Goal: Task Accomplishment & Management: Manage account settings

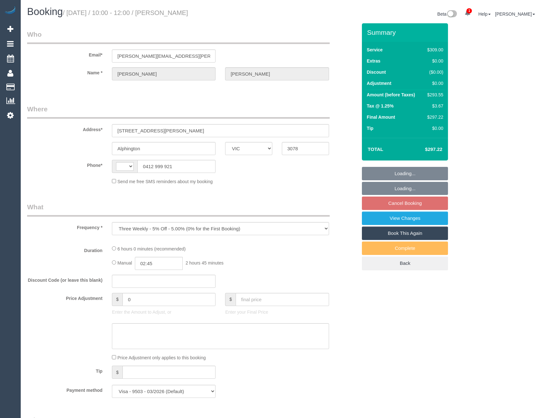
select select "VIC"
select select "number:28"
select select "number:14"
select select "number:19"
select select "number:23"
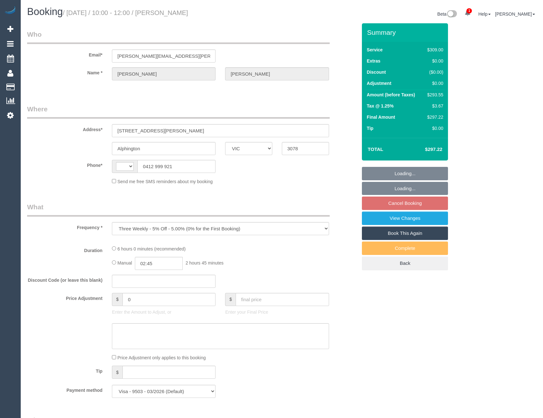
select select "number:34"
select select "number:13"
select select "string:AU"
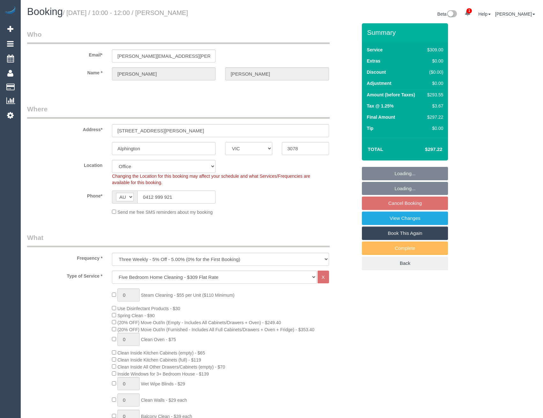
select select "object:2084"
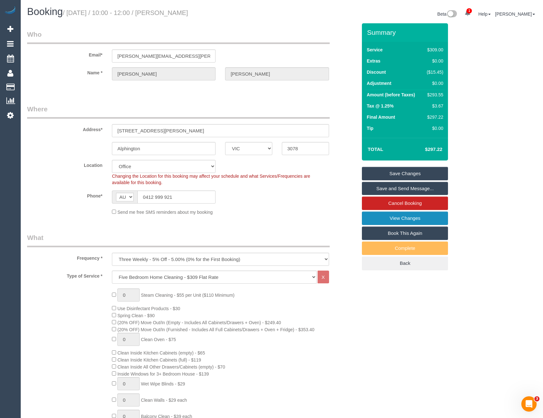
click at [402, 222] on link "View Changes" at bounding box center [405, 218] width 86 height 13
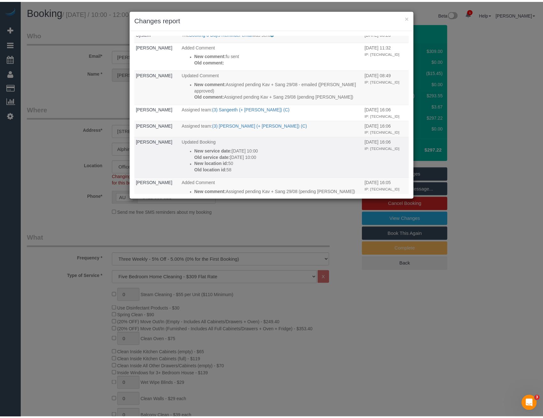
scroll to position [96, 0]
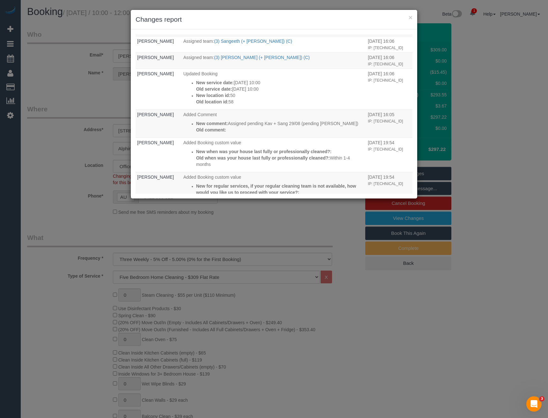
click at [248, 291] on div "× Changes report Who What When System The "Booking 3 Days Reminder SMS" was sen…" at bounding box center [274, 209] width 548 height 418
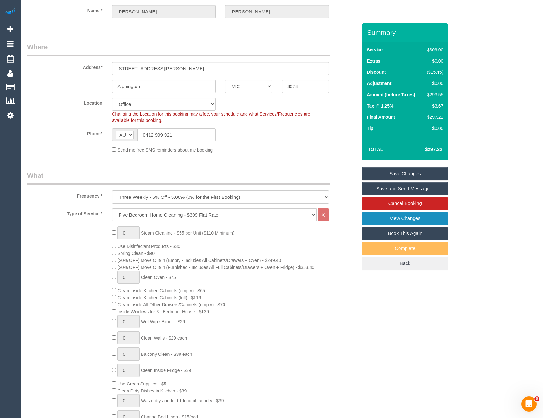
scroll to position [0, 0]
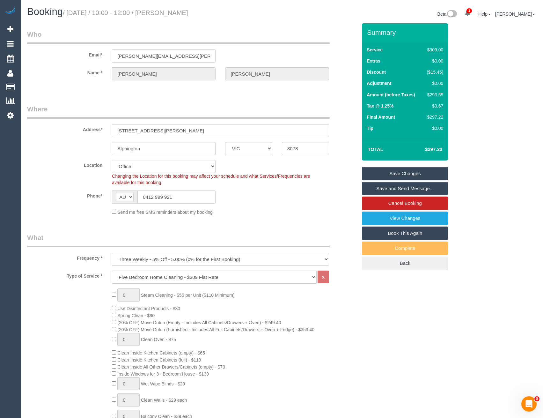
drag, startPoint x: 174, startPoint y: 54, endPoint x: 115, endPoint y: 59, distance: 58.9
click at [115, 59] on input "[PERSON_NAME][EMAIL_ADDRESS][PERSON_NAME][DOMAIN_NAME]" at bounding box center [164, 55] width 104 height 13
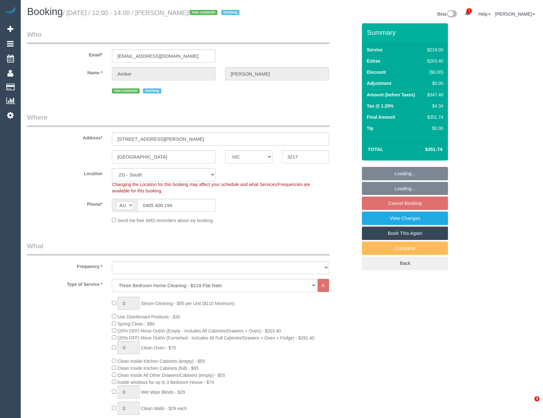
select select "VIC"
select select "object:907"
select select "spot6"
select select "number:28"
select select "number:14"
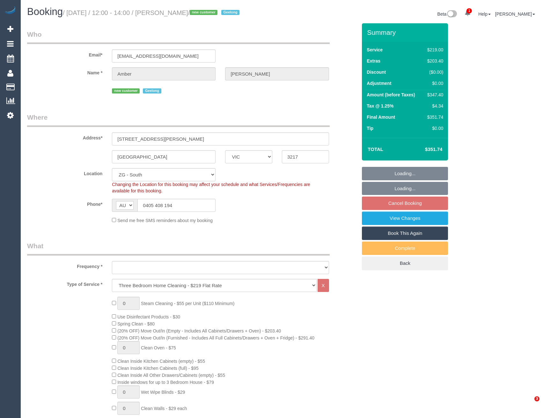
select select "number:18"
select select "number:24"
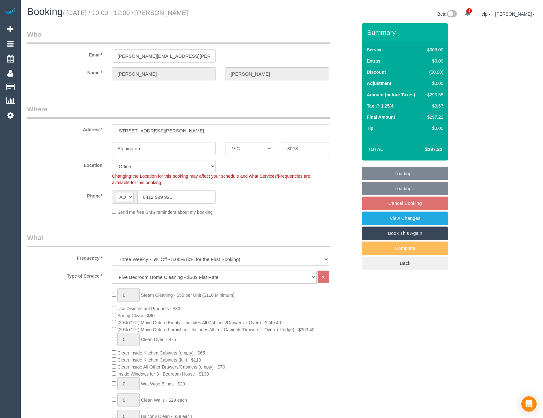
select select "VIC"
select select "object:2071"
select select "number:28"
select select "number:14"
select select "number:19"
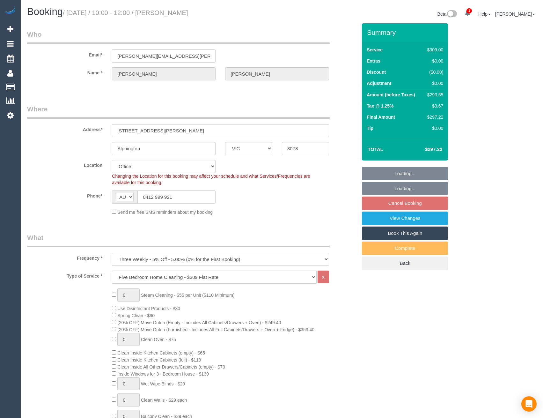
select select "number:23"
select select "number:34"
select select "number:13"
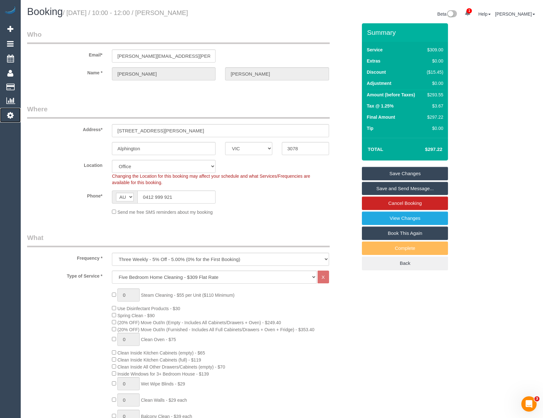
drag, startPoint x: 6, startPoint y: 118, endPoint x: 63, endPoint y: 172, distance: 77.8
click at [6, 118] on link "Settings" at bounding box center [10, 115] width 21 height 15
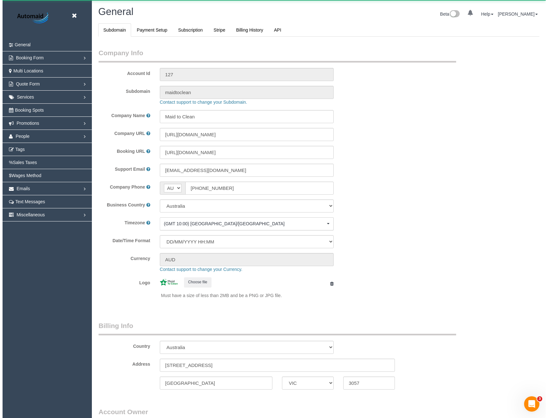
scroll to position [1458, 543]
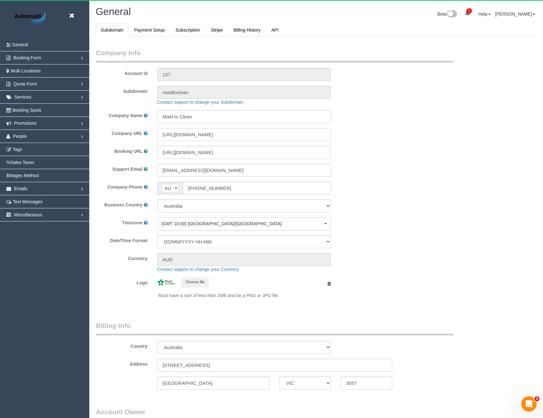
select select "1"
click at [30, 134] on link "People" at bounding box center [44, 136] width 89 height 13
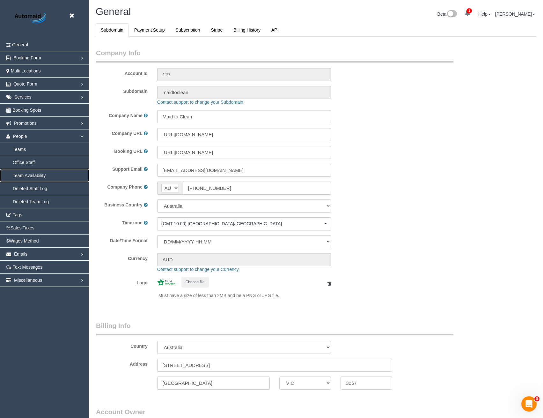
click at [36, 174] on link "Team Availability" at bounding box center [44, 175] width 89 height 13
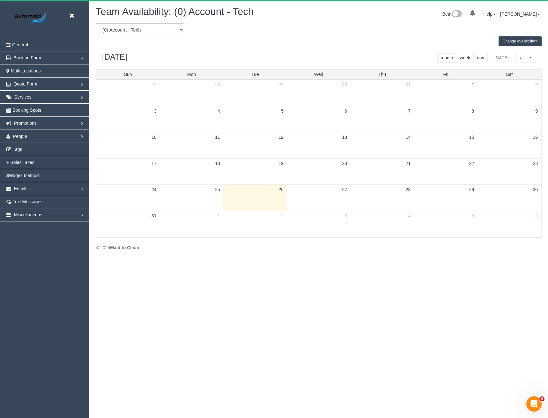
scroll to position [260, 548]
click at [147, 30] on select "(0) Account - Tech (0) Office (0) Raunak Test Account (1) Debbie Brodjanac (FT)…" at bounding box center [140, 29] width 88 height 13
select select "number:104560"
click at [96, 23] on select "(0) Account - Tech (0) Office (0) Raunak Test Account (1) Debbie Brodjanac (FT)…" at bounding box center [140, 29] width 88 height 13
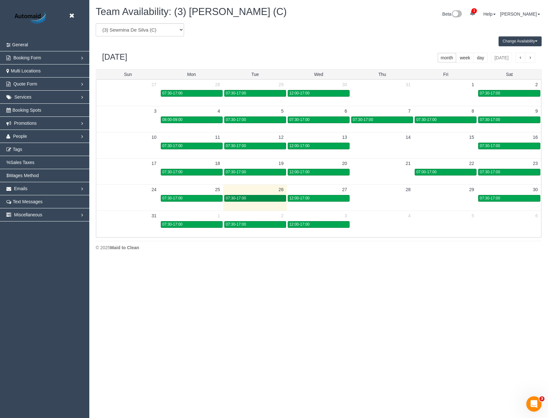
click at [264, 201] on link "07:30-17:00" at bounding box center [255, 198] width 62 height 7
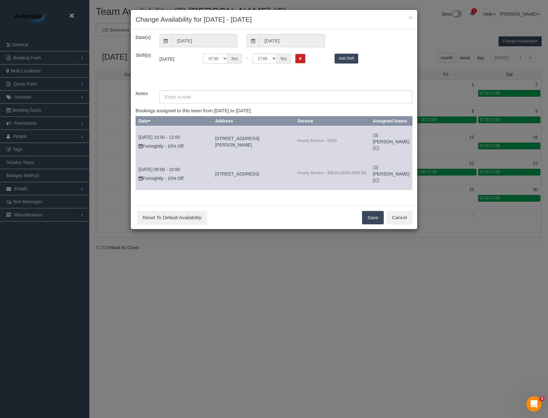
click at [225, 60] on select "00:00 00:05 00:10 00:15 00:20 00:25 00:30 00:35 00:40 00:45 00:50 00:55 01:00 0…" at bounding box center [215, 59] width 25 height 10
select select "string:08:00"
click at [203, 54] on select "00:00 00:05 00:10 00:15 00:20 00:25 00:30 00:35 00:40 00:45 00:50 00:55 01:00 0…" at bounding box center [215, 59] width 25 height 10
click at [268, 56] on select "00:00 00:05 00:10 00:15 00:20 00:25 00:30 00:35 00:40 00:45 00:50 00:55 01:00 0…" at bounding box center [264, 59] width 25 height 10
select select "string:09:00"
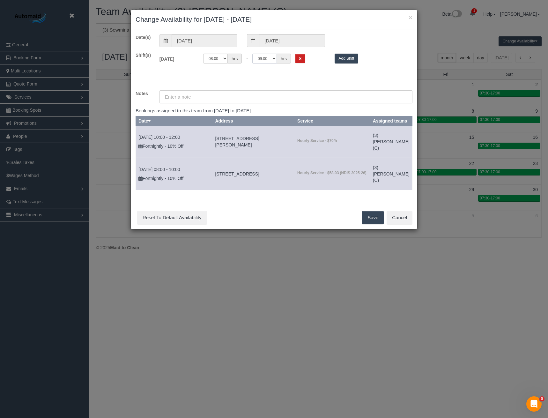
click at [252, 54] on select "00:00 00:05 00:10 00:15 00:20 00:25 00:30 00:35 00:40 00:45 00:50 00:55 01:00 0…" at bounding box center [264, 59] width 25 height 10
click at [212, 96] on input "text" at bounding box center [286, 96] width 253 height 13
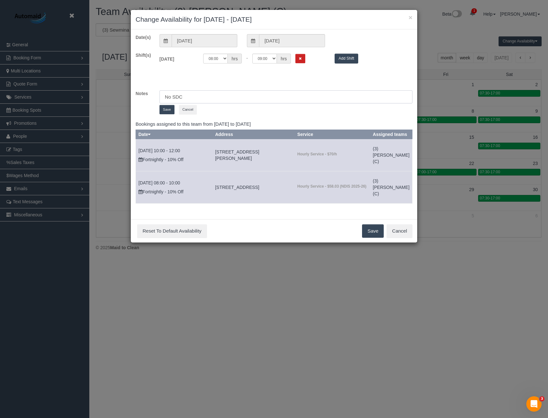
type input "No SDC"
click at [166, 108] on button "Save" at bounding box center [167, 109] width 15 height 9
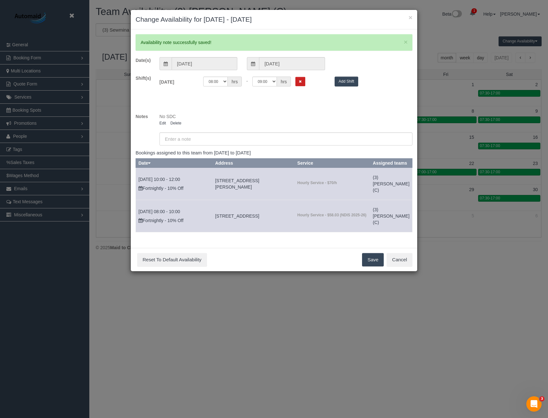
click at [374, 266] on button "Save" at bounding box center [373, 259] width 22 height 13
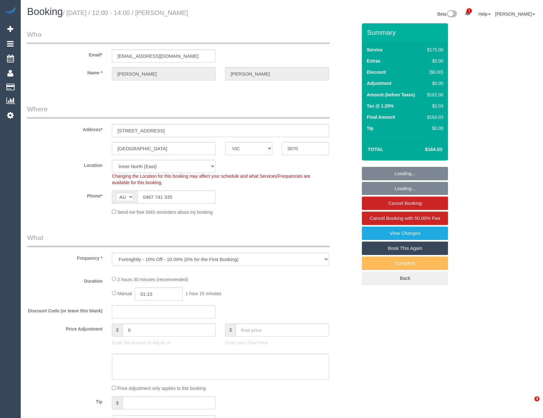
select select "VIC"
select select "object:616"
select select "150"
select select "number:28"
select select "number:14"
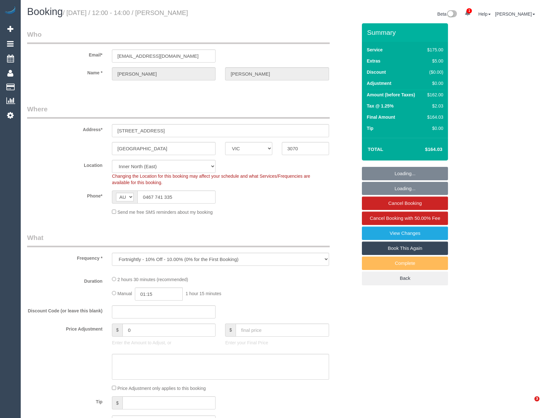
select select "number:19"
select select "number:22"
select select "number:13"
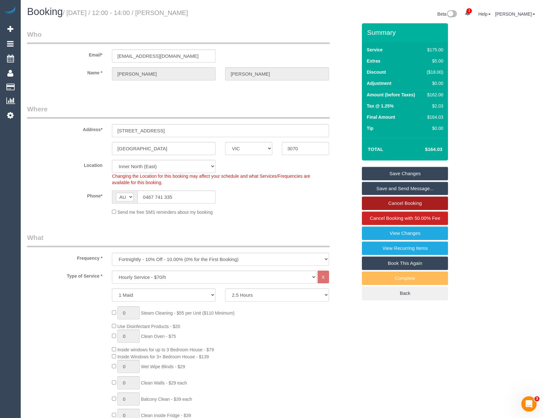
click at [398, 204] on link "Cancel Booking" at bounding box center [405, 203] width 86 height 13
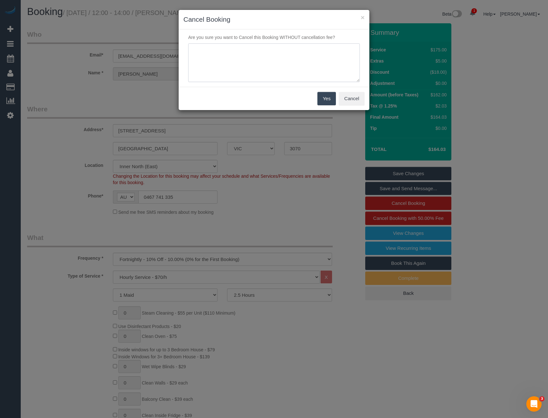
click at [243, 56] on textarea at bounding box center [274, 62] width 172 height 39
type textarea "Customer request to SDC - vis SMS - BB"
click at [323, 102] on button "Yes" at bounding box center [326, 98] width 19 height 13
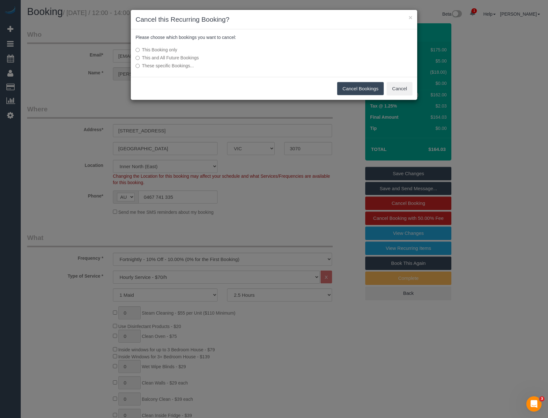
click at [353, 90] on button "Cancel Bookings" at bounding box center [360, 88] width 47 height 13
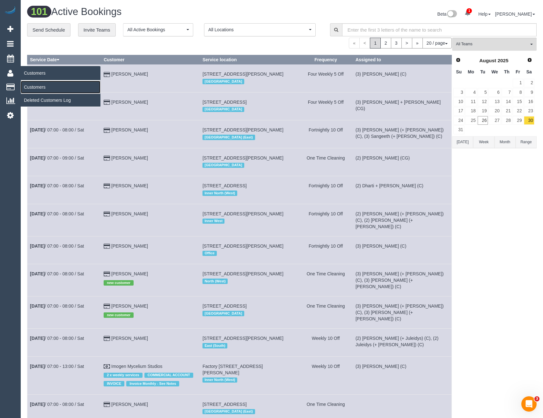
click at [37, 87] on link "Customers" at bounding box center [61, 87] width 80 height 13
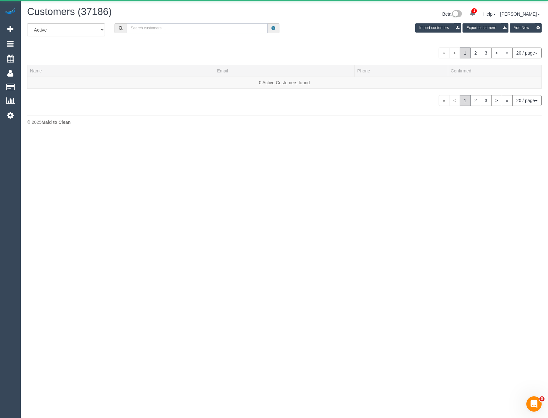
click at [150, 28] on input "text" at bounding box center [197, 28] width 141 height 10
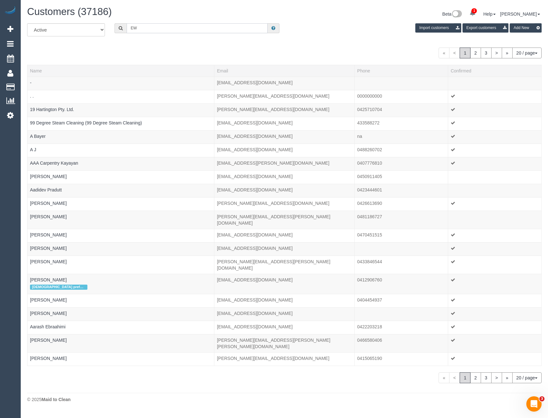
type input "E"
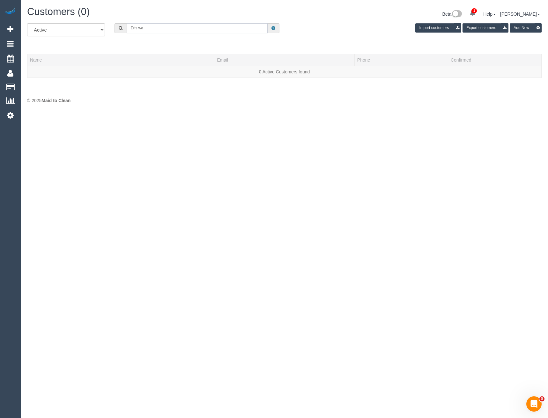
drag, startPoint x: 161, startPoint y: 27, endPoint x: 125, endPoint y: 25, distance: 36.4
click at [126, 28] on div "Eris wa" at bounding box center [197, 28] width 165 height 10
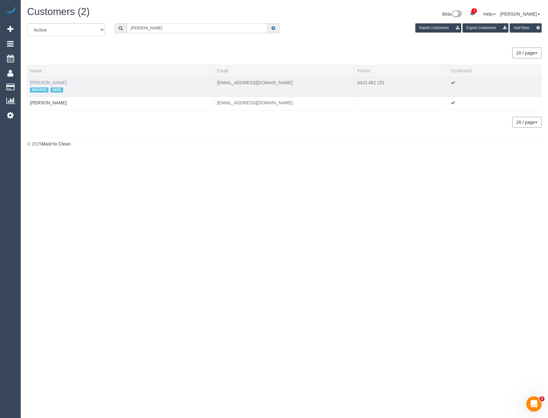
type input "Eric wa"
click at [44, 83] on link "Eric Wain" at bounding box center [48, 82] width 37 height 5
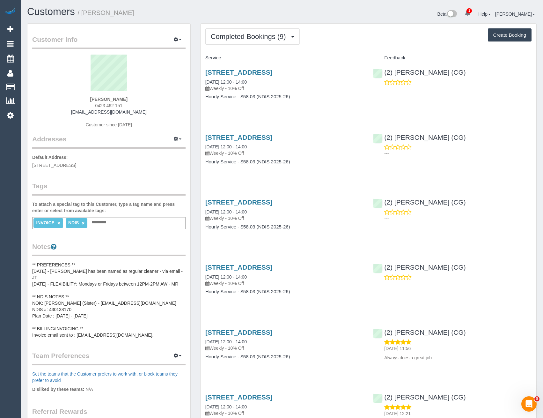
click at [276, 25] on div "Completed Bookings (9) Completed Bookings (9) Upcoming Bookings (12) Cancelled …" at bounding box center [369, 338] width 336 height 629
click at [272, 35] on span "Completed Bookings (9)" at bounding box center [250, 37] width 78 height 8
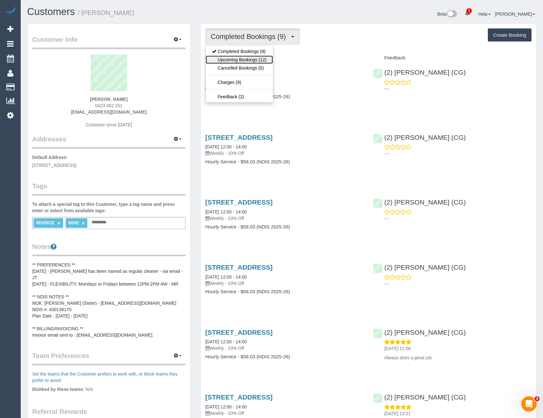
click at [261, 59] on link "Upcoming Bookings (12)" at bounding box center [239, 60] width 67 height 8
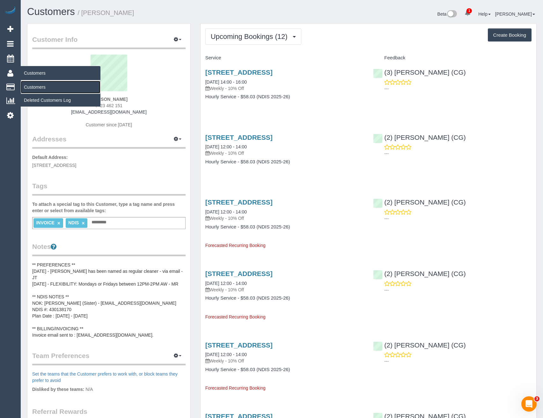
click at [37, 84] on link "Customers" at bounding box center [61, 87] width 80 height 13
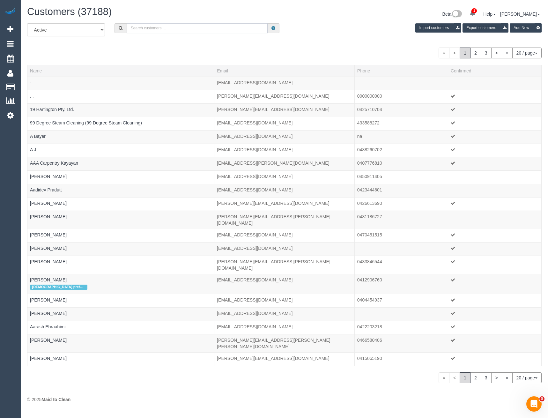
drag, startPoint x: 145, startPoint y: 31, endPoint x: 148, endPoint y: 25, distance: 6.7
click at [145, 31] on input "text" at bounding box center [197, 28] width 141 height 10
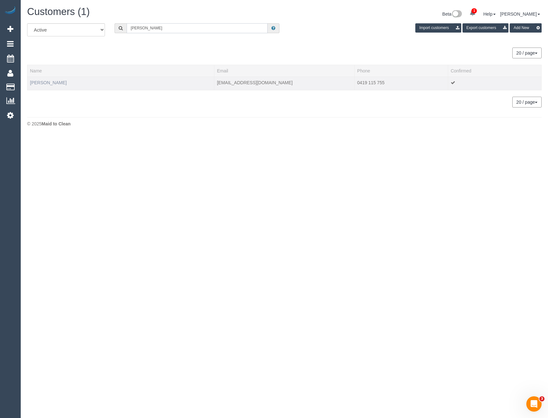
type input "Melissa Kell"
click at [42, 81] on link "Melissa Kelly" at bounding box center [48, 82] width 37 height 5
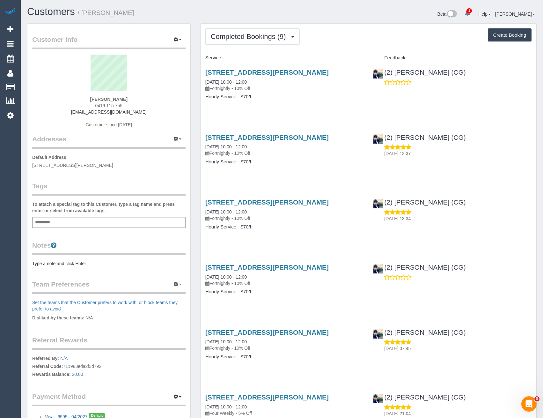
click at [31, 88] on link "Customers" at bounding box center [61, 87] width 80 height 13
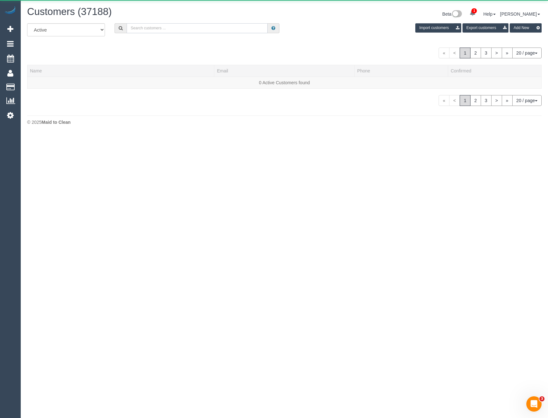
click at [188, 31] on input "text" at bounding box center [197, 28] width 141 height 10
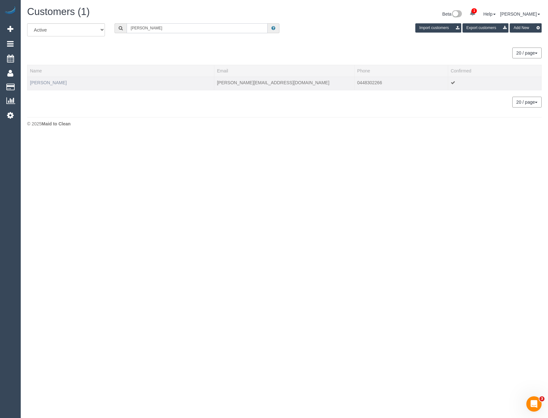
type input "Josie Mil"
click at [48, 81] on link "Josie Millott" at bounding box center [48, 82] width 37 height 5
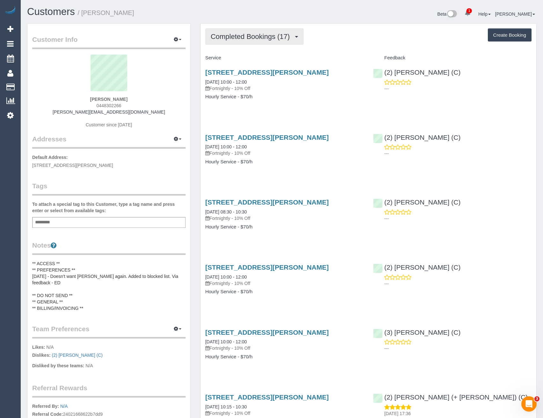
click at [248, 39] on span "Completed Bookings (17)" at bounding box center [252, 37] width 82 height 8
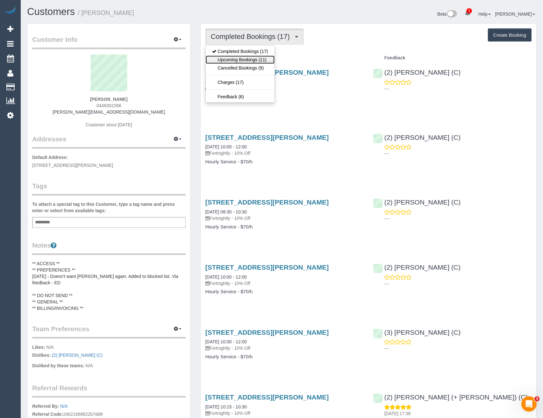
click at [244, 58] on link "Upcoming Bookings (11)" at bounding box center [240, 60] width 69 height 8
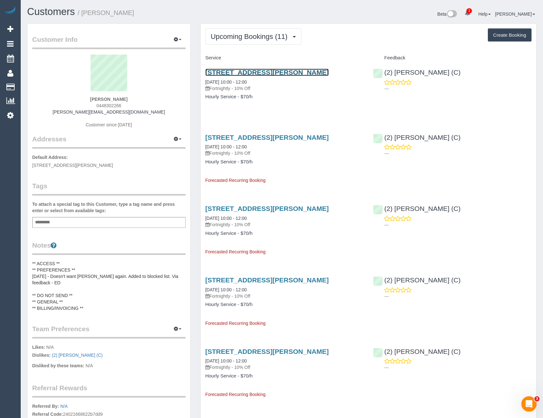
click at [289, 71] on link "67 John Street, Werribee, VIC 3030" at bounding box center [266, 72] width 123 height 7
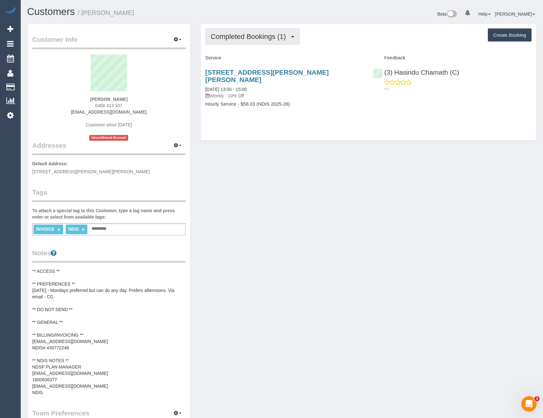
click at [284, 33] on span "Completed Bookings (1)" at bounding box center [250, 37] width 78 height 8
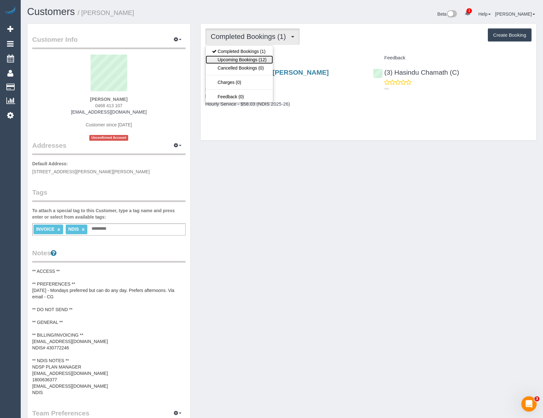
click at [271, 60] on link "Upcoming Bookings (12)" at bounding box center [239, 60] width 67 height 8
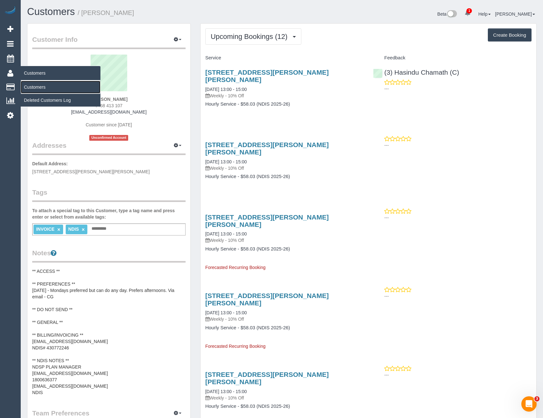
click at [39, 87] on link "Customers" at bounding box center [61, 87] width 80 height 13
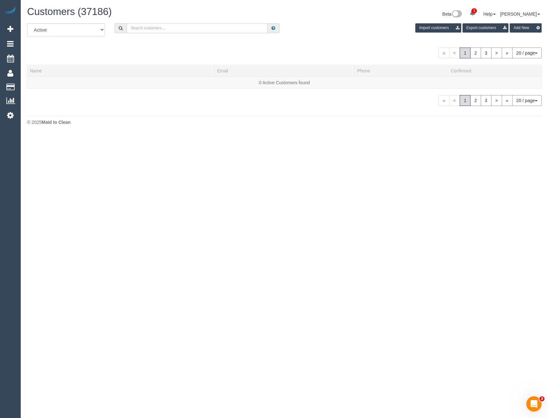
click at [186, 28] on input "text" at bounding box center [197, 28] width 141 height 10
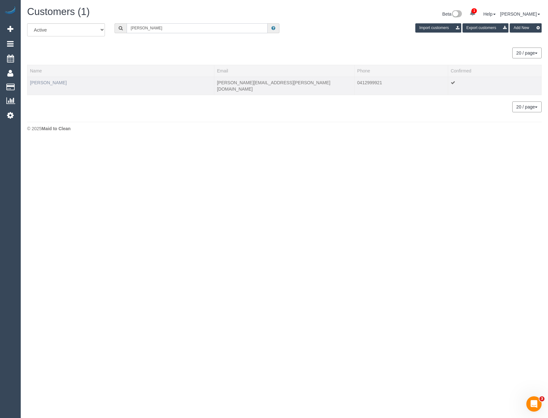
type input "[PERSON_NAME]"
click at [53, 81] on link "[PERSON_NAME]" at bounding box center [48, 82] width 37 height 5
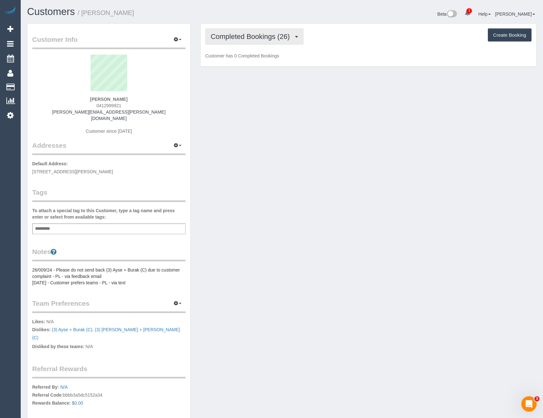
click at [267, 39] on span "Completed Bookings (26)" at bounding box center [252, 37] width 82 height 8
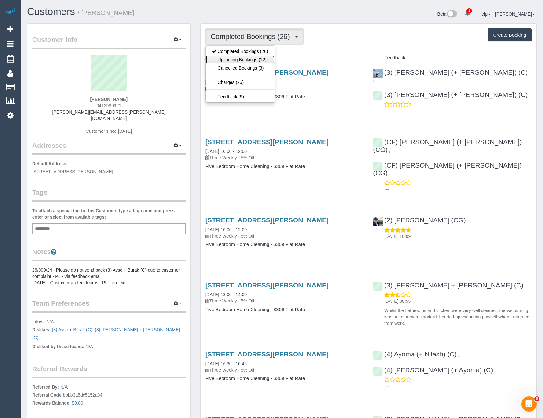
click at [267, 60] on link "Upcoming Bookings (12)" at bounding box center [240, 60] width 69 height 8
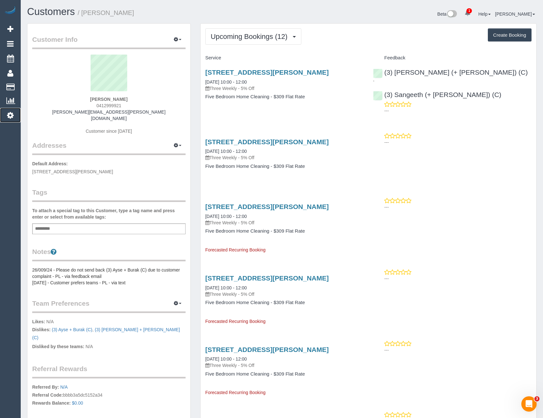
drag, startPoint x: 13, startPoint y: 119, endPoint x: 58, endPoint y: 134, distance: 47.2
click at [13, 119] on link "Settings" at bounding box center [10, 115] width 21 height 15
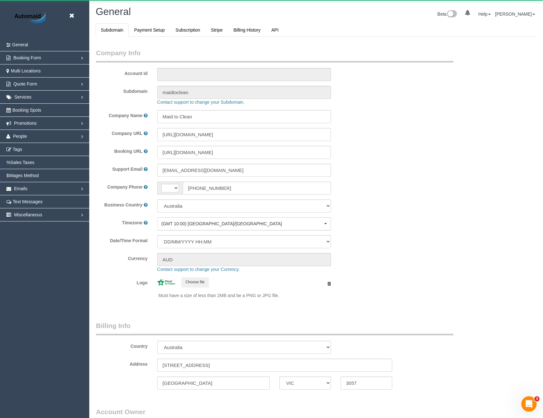
select select "string:AU"
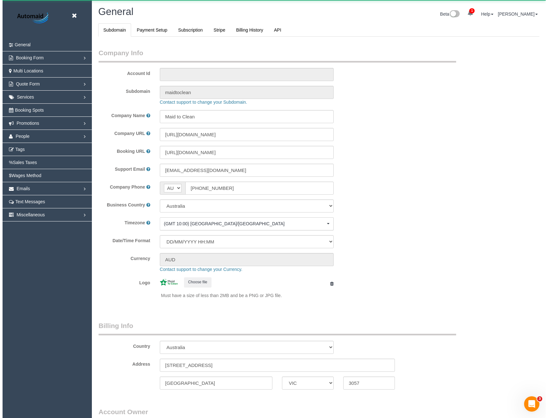
scroll to position [1458, 543]
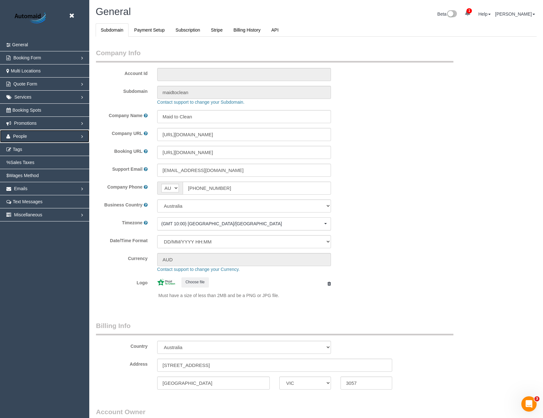
select select "1"
click at [23, 135] on span "People" at bounding box center [20, 136] width 14 height 5
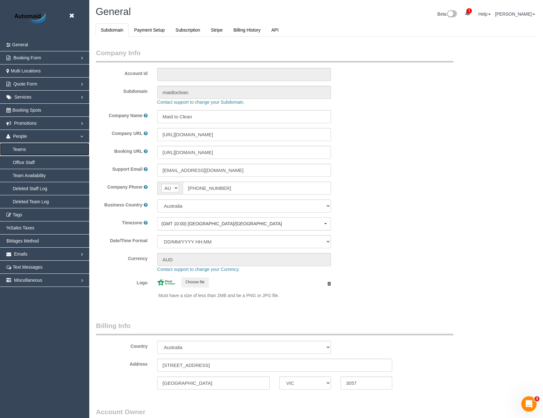
click at [19, 151] on link "Teams" at bounding box center [44, 149] width 89 height 13
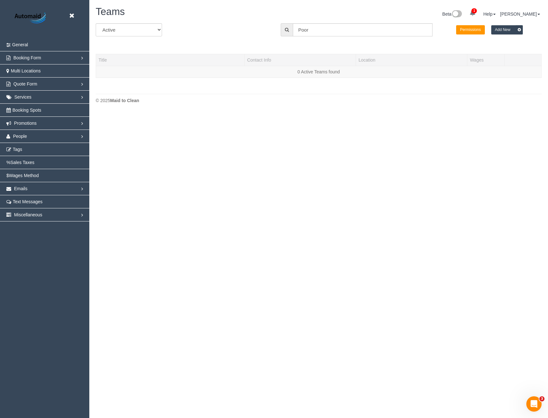
scroll to position [134, 548]
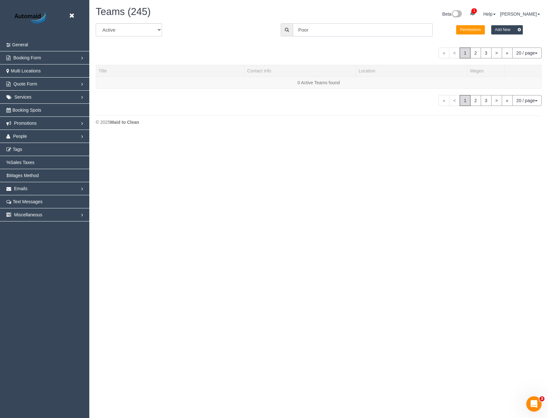
click at [312, 29] on input "Poor" at bounding box center [363, 29] width 140 height 13
drag, startPoint x: 319, startPoint y: 30, endPoint x: 272, endPoint y: 17, distance: 49.2
click at [274, 29] on div "All Active Archived All Locations All Locations Poor Permissions Add New" at bounding box center [319, 32] width 456 height 18
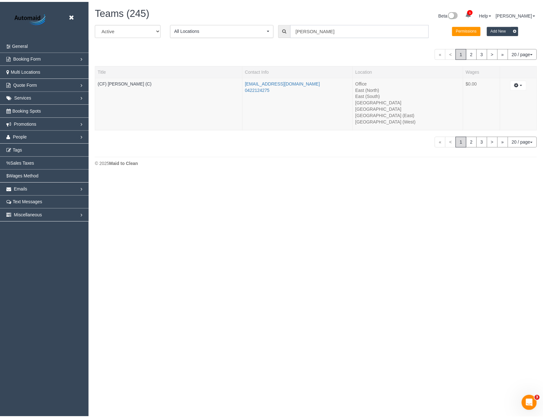
scroll to position [31725, 31353]
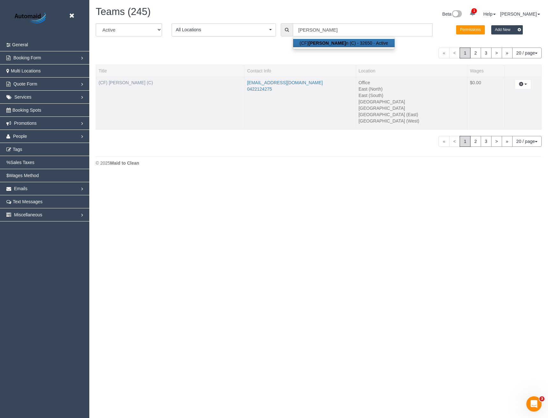
type input "Peter wa"
click at [123, 83] on link "(CF) [PERSON_NAME] (C)" at bounding box center [126, 82] width 54 height 5
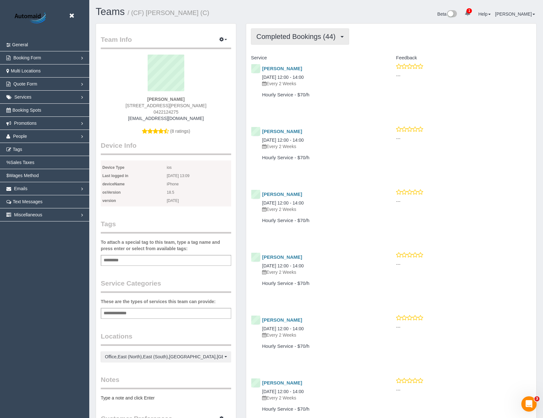
scroll to position [1668, 543]
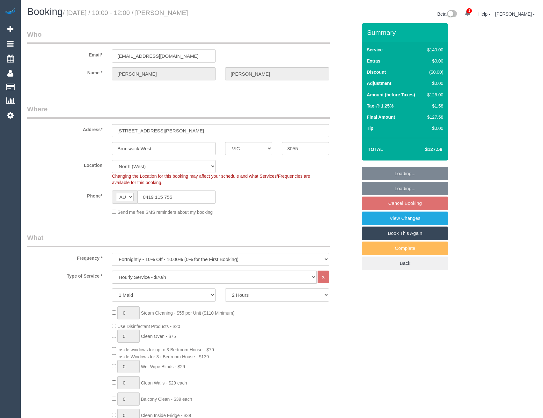
select select "VIC"
select select "spot1"
select select "number:28"
select select "number:14"
select select "number:19"
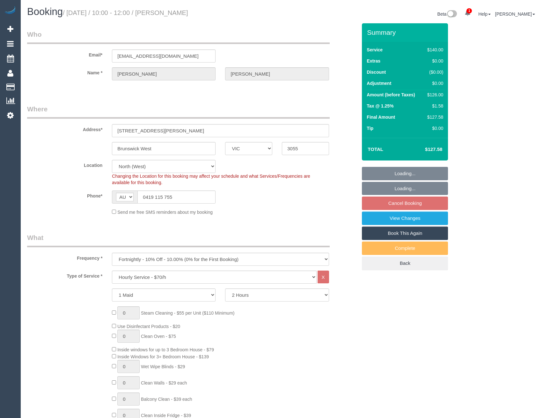
select select "number:24"
select select "number:34"
select select "number:13"
select select "object:1567"
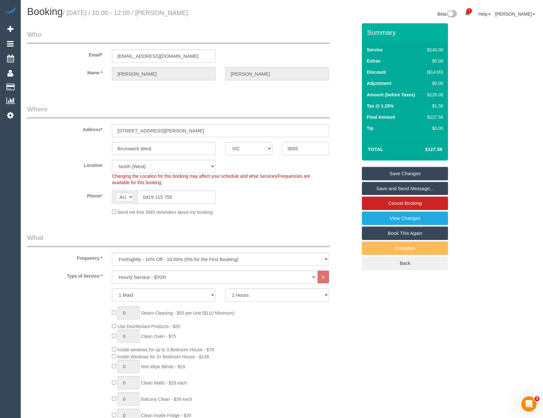
click at [63, 214] on div "Send me free SMS reminders about my booking" at bounding box center [192, 211] width 340 height 7
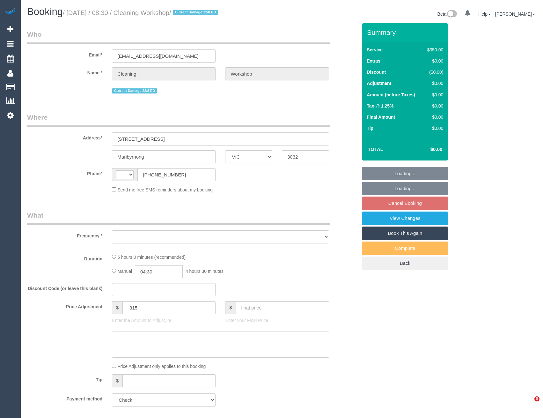
select select "VIC"
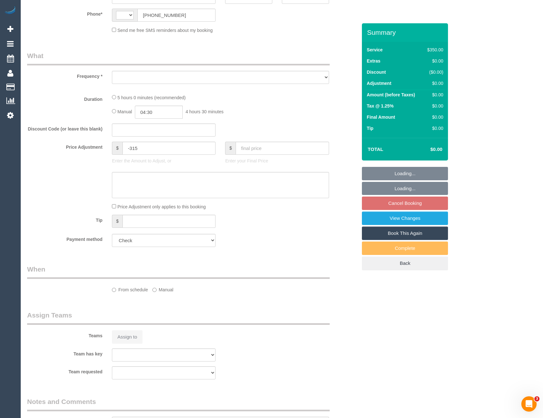
select select "string:AU"
select select "object:524"
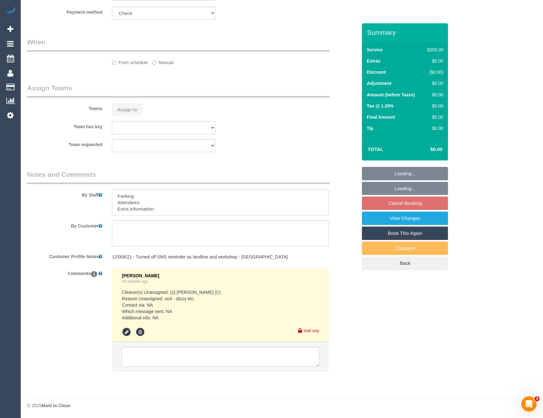
select select "300"
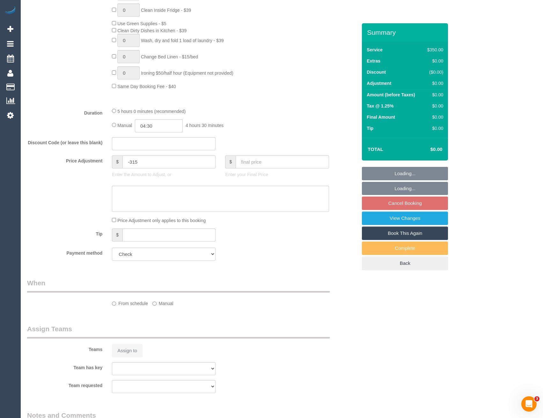
select select "object:716"
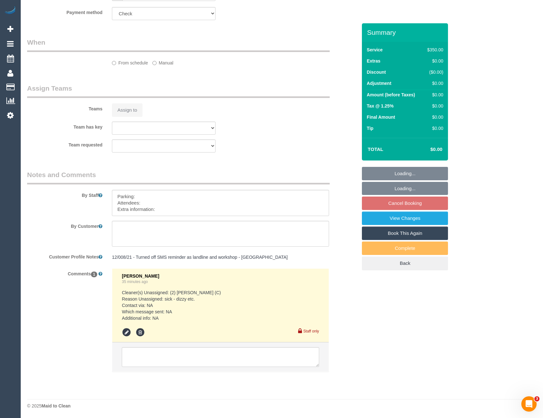
select select "number:28"
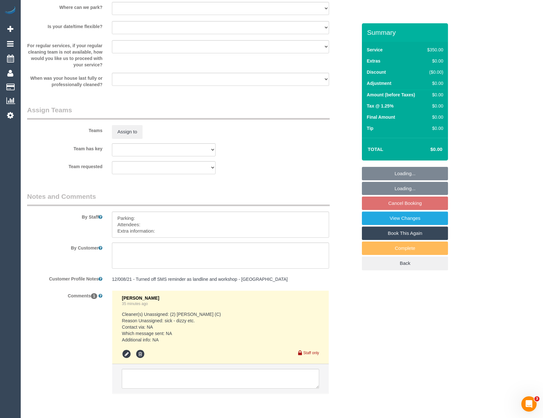
scroll to position [921, 0]
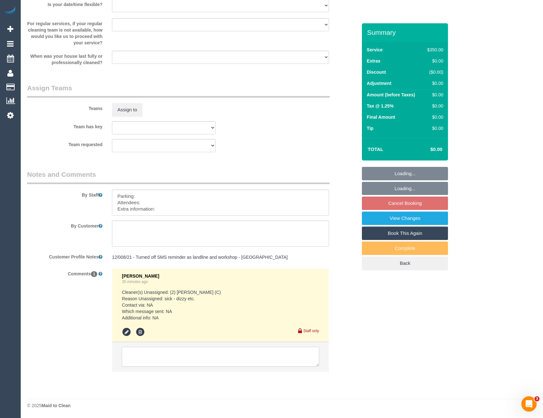
click at [189, 354] on textarea at bounding box center [220, 357] width 197 height 20
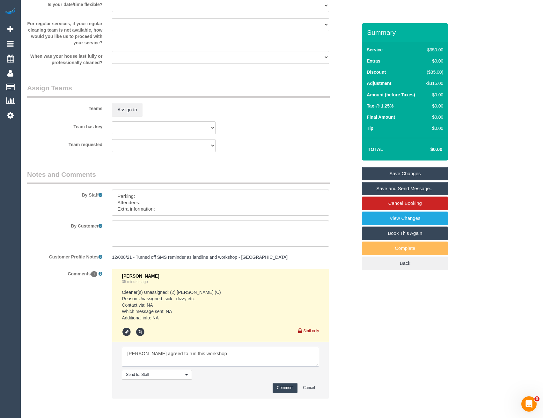
type textarea "[PERSON_NAME] agreed to run this workshop"
click at [284, 388] on button "Comment" at bounding box center [285, 388] width 25 height 10
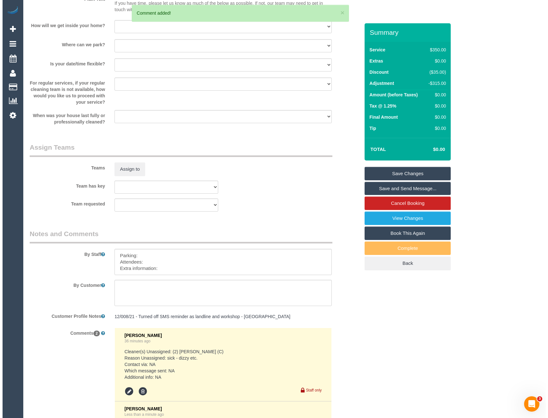
scroll to position [794, 0]
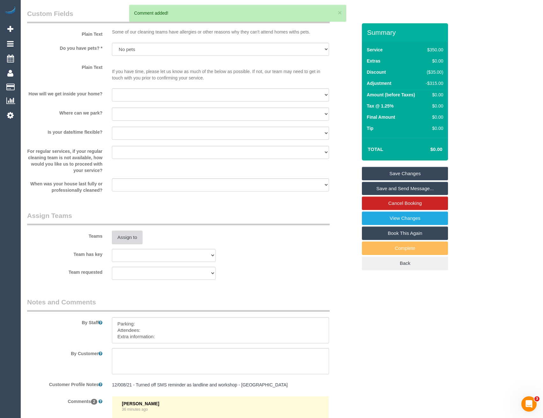
click at [131, 236] on button "Assign to" at bounding box center [127, 237] width 31 height 13
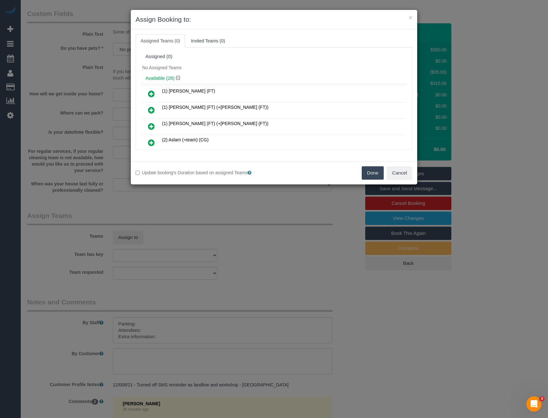
scroll to position [790, 0]
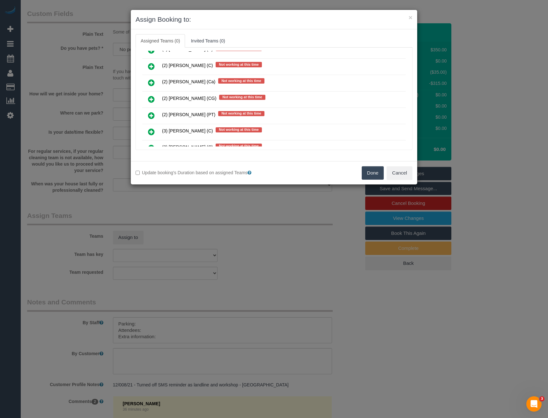
click at [151, 98] on icon at bounding box center [151, 99] width 7 height 8
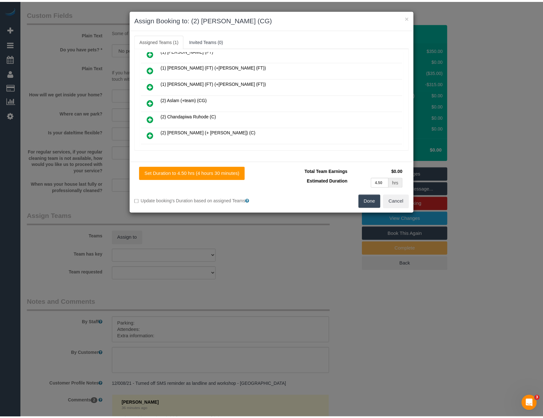
scroll to position [0, 0]
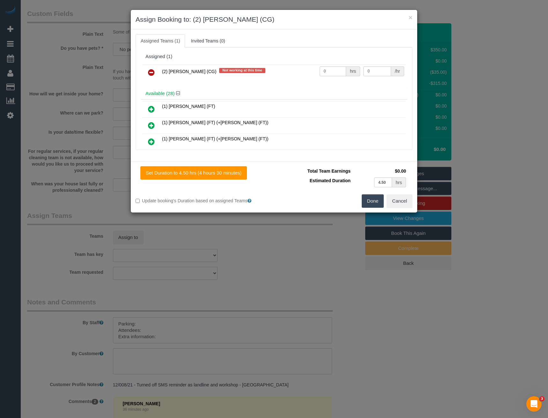
click at [374, 200] on button "Done" at bounding box center [373, 200] width 22 height 13
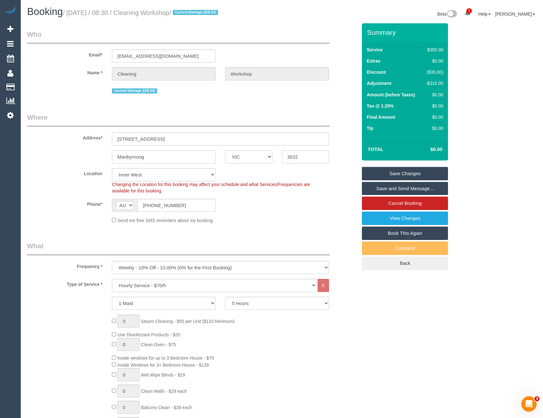
click at [405, 176] on link "Save Changes" at bounding box center [405, 173] width 86 height 13
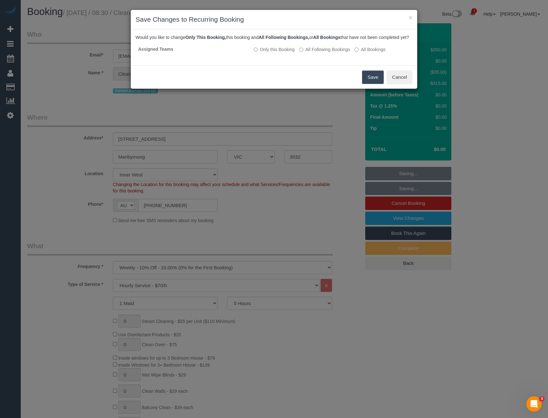
click at [369, 89] on div "Save Cancel" at bounding box center [274, 76] width 286 height 23
click at [373, 84] on button "Save" at bounding box center [373, 77] width 22 height 13
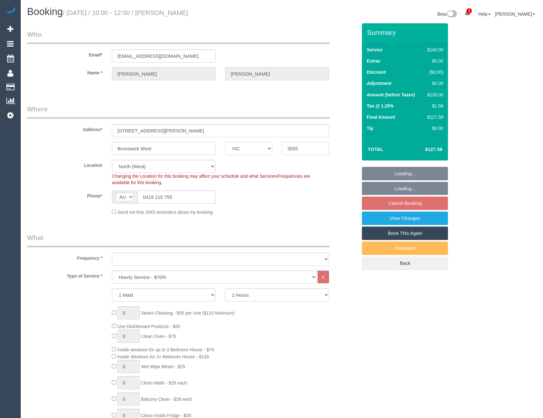
select select "VIC"
select select "object:1567"
select select "number:28"
select select "number:14"
select select "number:19"
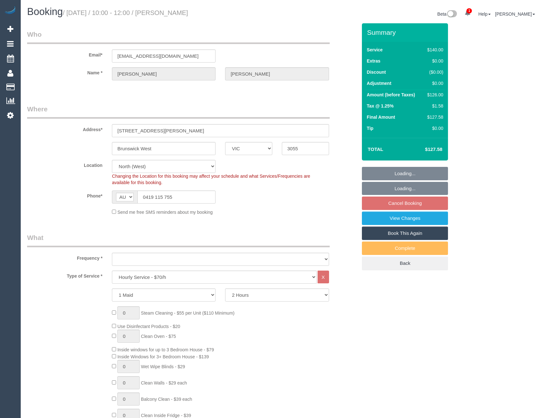
select select "number:24"
select select "number:34"
select select "number:13"
select select "spot1"
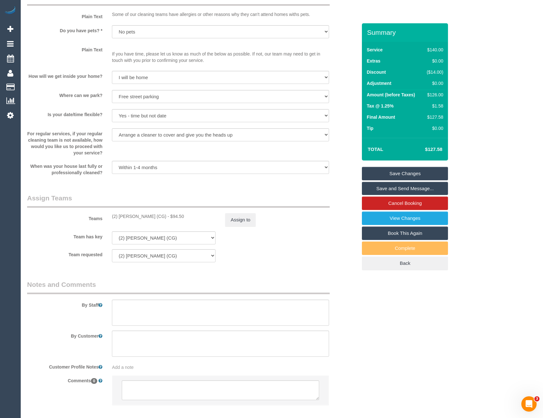
scroll to position [790, 0]
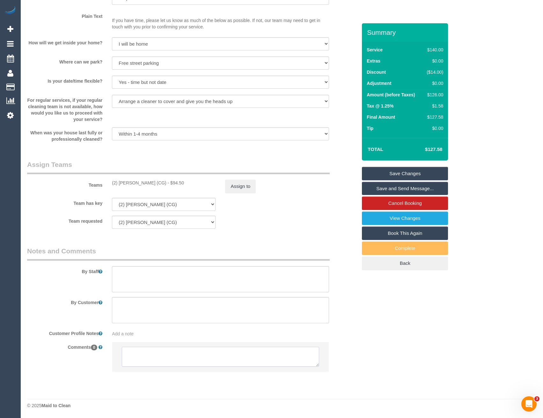
click at [171, 354] on textarea at bounding box center [220, 357] width 197 height 20
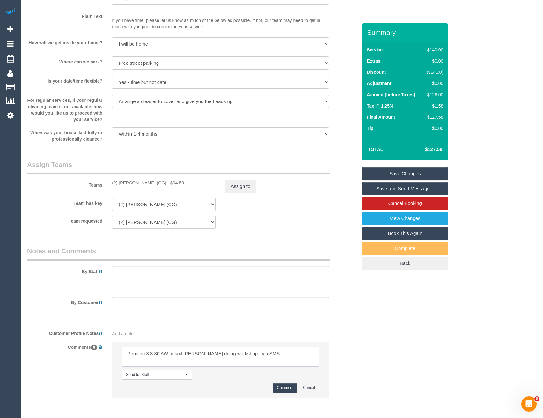
type textarea "Pending 3 3.30 AW to suit syed doing workshop - via SMS"
click at [286, 389] on button "Comment" at bounding box center [285, 388] width 25 height 10
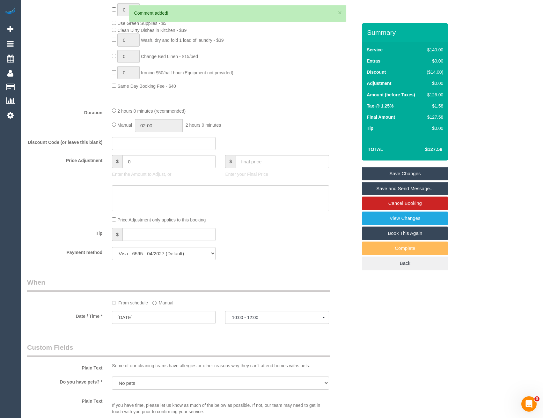
scroll to position [439, 0]
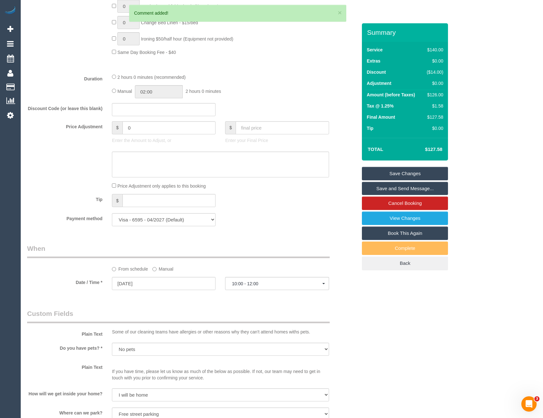
click at [157, 270] on label "Manual" at bounding box center [162, 268] width 21 height 9
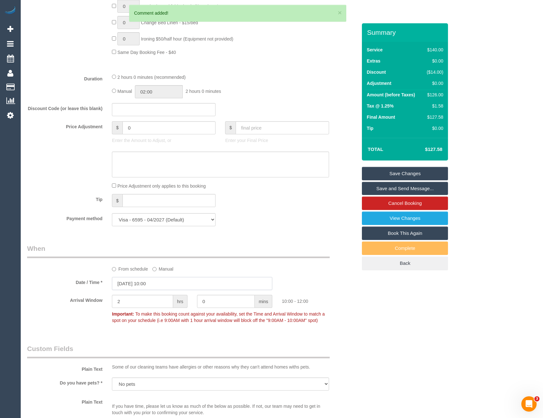
click at [161, 283] on input "27/08/2025 10:00" at bounding box center [192, 283] width 160 height 13
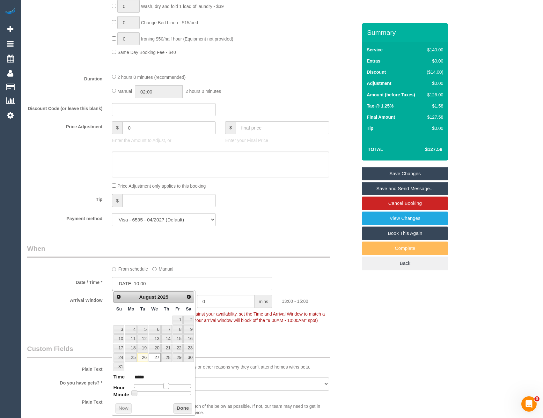
type input "27/08/2025 13:00"
type input "*****"
type input "27/08/2025 14:00"
type input "*****"
type input "27/08/2025 15:00"
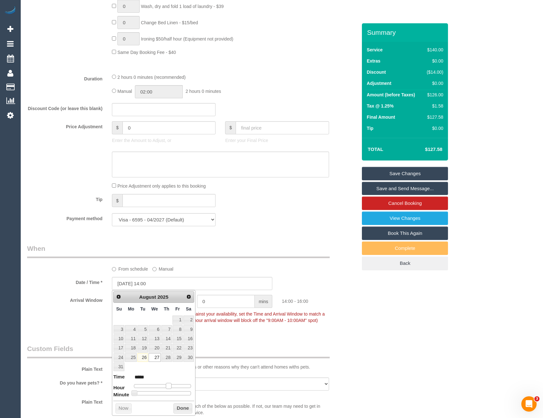
type input "*****"
drag, startPoint x: 159, startPoint y: 384, endPoint x: 170, endPoint y: 386, distance: 11.9
click at [170, 386] on span at bounding box center [171, 386] width 6 height 6
click at [179, 409] on button "Done" at bounding box center [183, 408] width 19 height 10
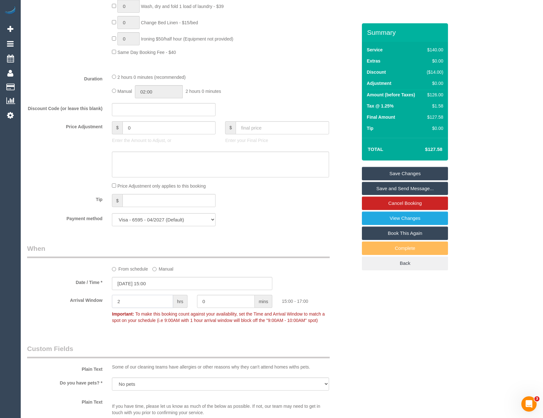
click at [94, 318] on div "Arrival Window 2 hrs 0 mins 15:00 - 17:00 Important: To make this booking count…" at bounding box center [192, 311] width 340 height 32
type input "0"
type input "30"
click at [400, 174] on link "Save Changes" at bounding box center [405, 173] width 86 height 13
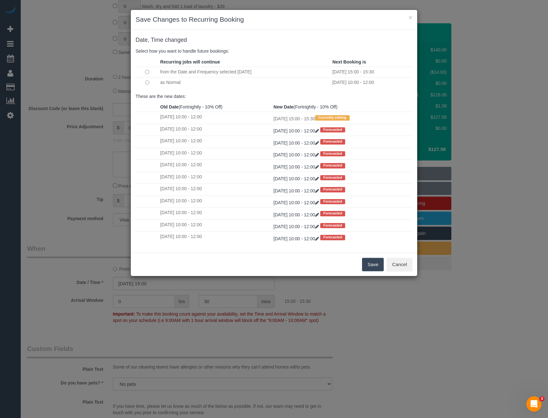
click at [374, 263] on button "Save" at bounding box center [373, 264] width 22 height 13
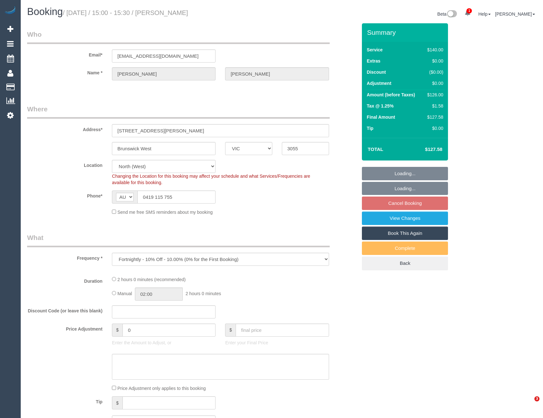
select select "VIC"
select select "object:875"
select select "string:stripe-pm_1QuSux2GScqysDRVyfMvONqN"
select select "number:28"
select select "number:14"
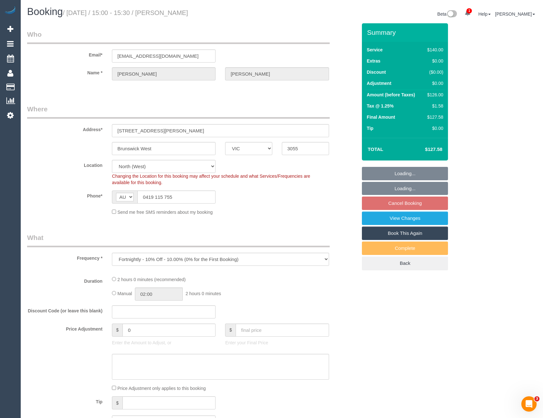
select select "number:19"
select select "number:24"
select select "number:34"
select select "number:13"
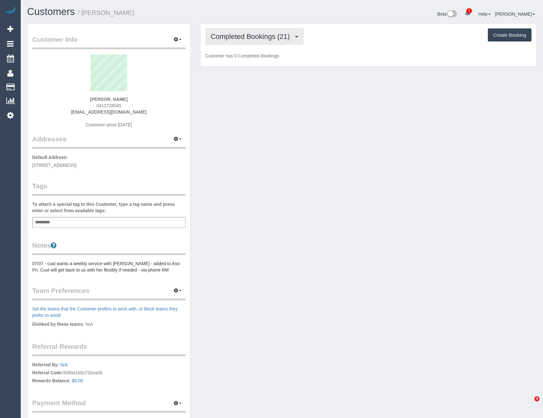
click at [272, 34] on span "Completed Bookings (21)" at bounding box center [252, 37] width 82 height 8
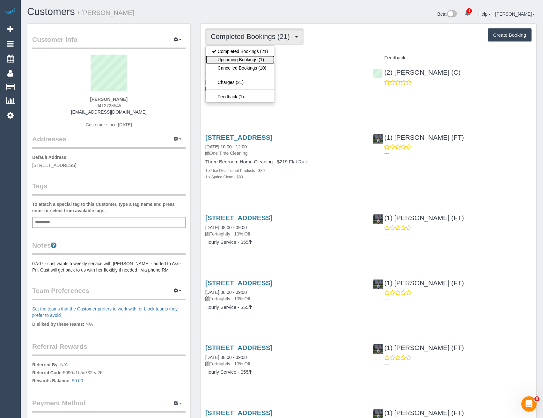
click at [262, 57] on link "Upcoming Bookings (1)" at bounding box center [240, 60] width 69 height 8
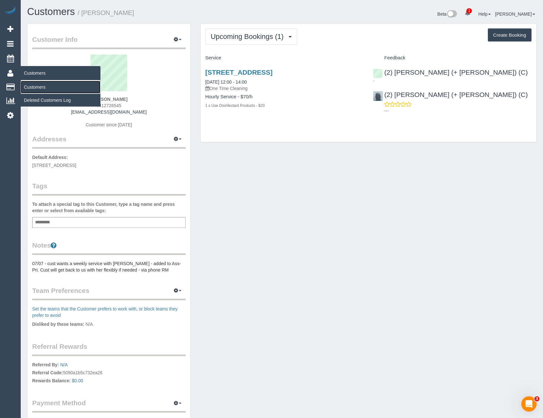
click at [40, 86] on link "Customers" at bounding box center [61, 87] width 80 height 13
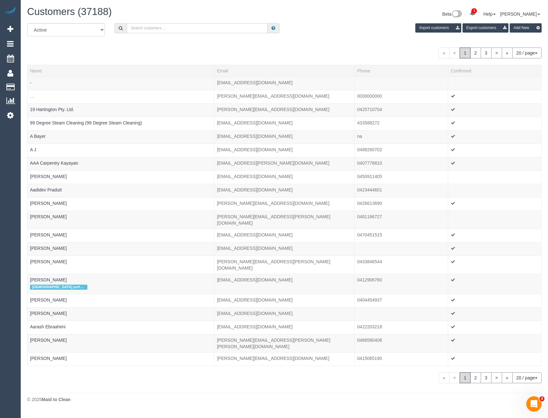
click at [176, 30] on input "text" at bounding box center [197, 28] width 141 height 10
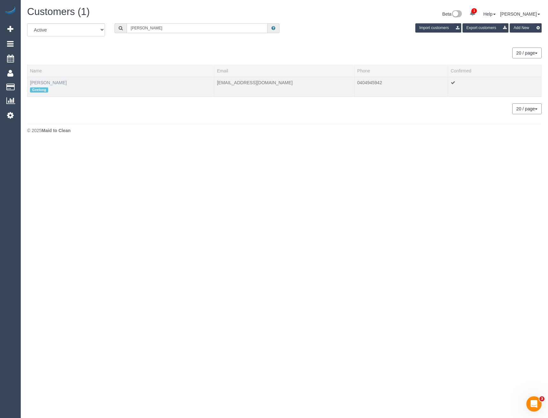
type input "Natalie Johnstone"
click at [56, 82] on link "Natalie Johnstone" at bounding box center [48, 82] width 37 height 5
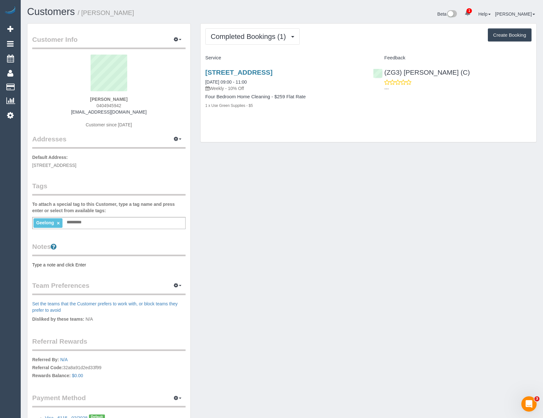
drag, startPoint x: 124, startPoint y: 105, endPoint x: 100, endPoint y: 105, distance: 24.6
click at [100, 105] on div "Natalie Johnstone 0404945942 liveagoodlife77@gmail.com Customer since 2025" at bounding box center [108, 95] width 153 height 80
copy span "404945942"
click at [246, 39] on span "Completed Bookings (1)" at bounding box center [250, 37] width 78 height 8
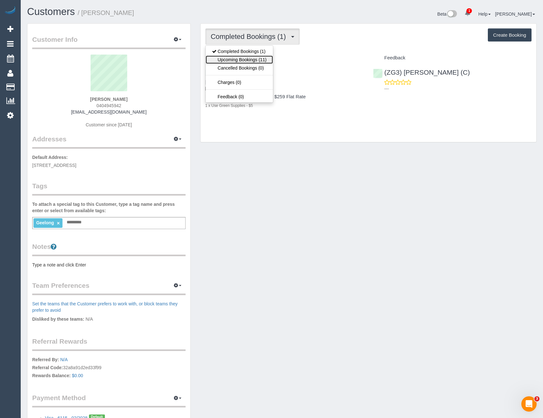
click at [247, 59] on link "Upcoming Bookings (11)" at bounding box center [239, 60] width 67 height 8
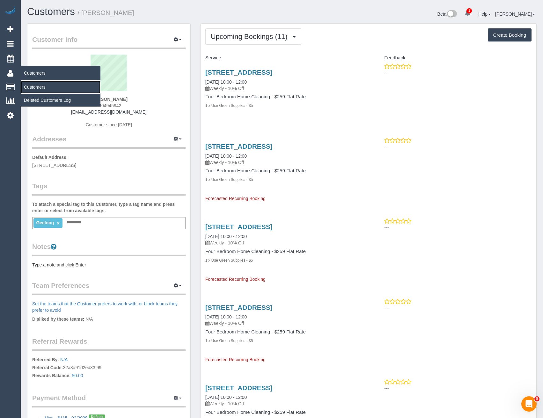
click at [36, 86] on link "Customers" at bounding box center [61, 87] width 80 height 13
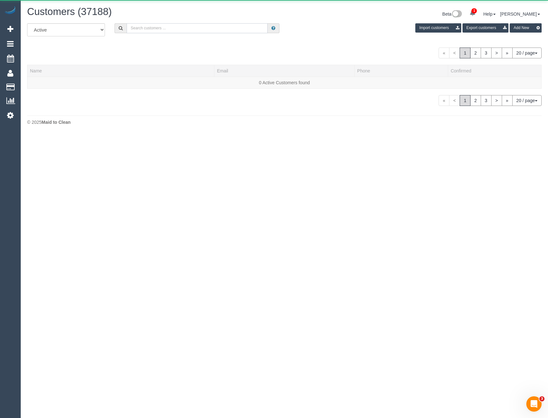
click at [155, 23] on input "text" at bounding box center [197, 28] width 141 height 10
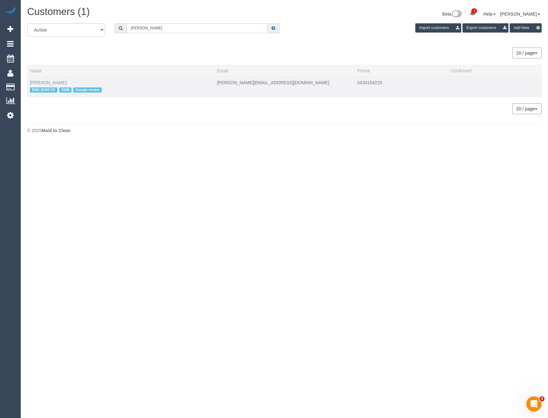
type input "Marina Li"
click at [48, 82] on link "Marina Lipović" at bounding box center [48, 82] width 37 height 5
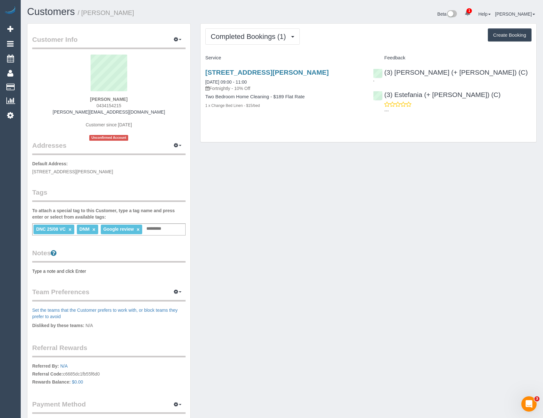
drag, startPoint x: 130, startPoint y: 104, endPoint x: 100, endPoint y: 104, distance: 30.0
click at [100, 104] on div "Marina Lipović 0434154215 m.lipovic@gmail.com Customer since 2025 Unconfirmed A…" at bounding box center [108, 98] width 153 height 86
copy span "434154215"
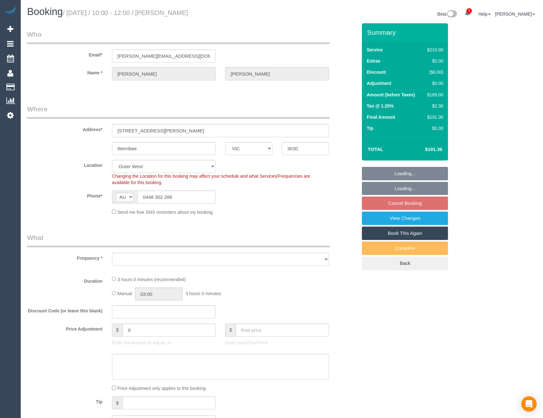
select select "VIC"
select select "number:28"
select select "number:14"
select select "number:18"
select select "number:22"
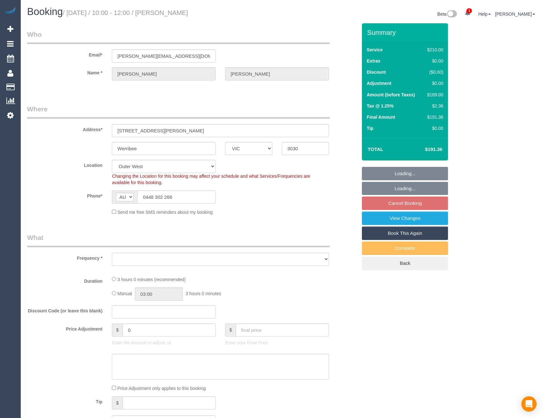
select select "number:34"
select select "number:11"
select select "object:1068"
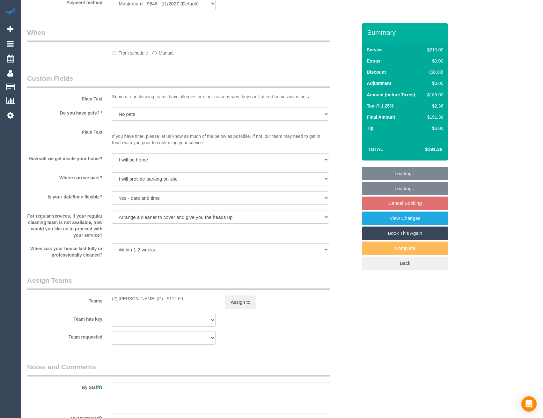
select select "180"
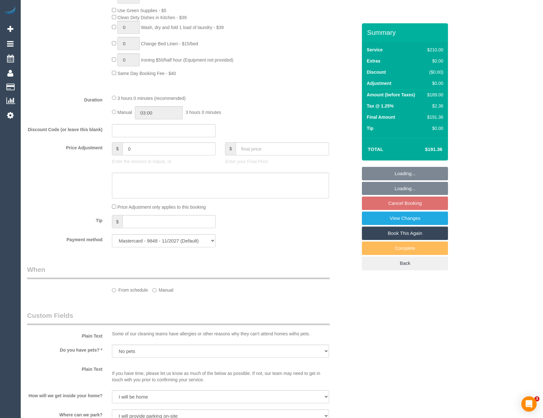
select select "spot1"
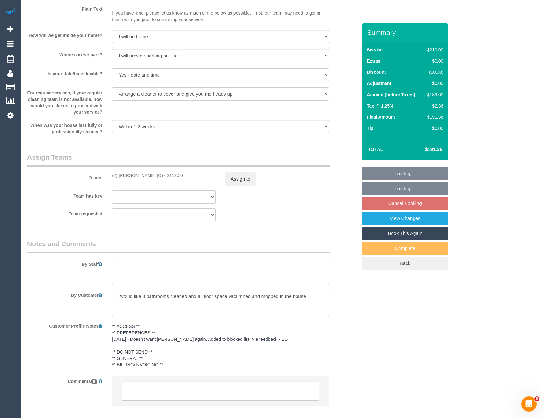
scroll to position [832, 0]
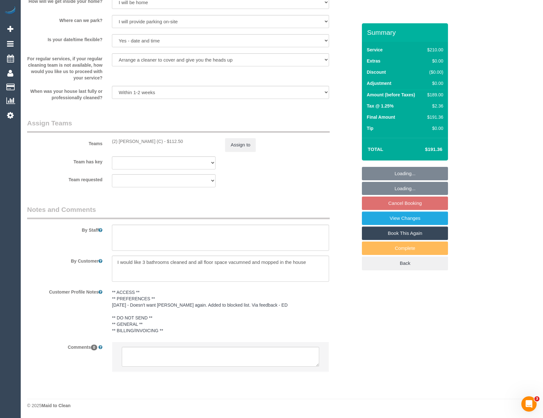
click at [182, 362] on textarea at bounding box center [220, 357] width 197 height 20
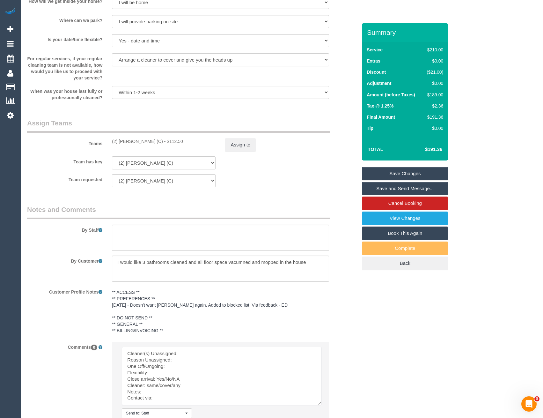
drag, startPoint x: 316, startPoint y: 365, endPoint x: 320, endPoint y: 409, distance: 43.9
click at [320, 405] on textarea at bounding box center [222, 376] width 200 height 58
click at [191, 354] on textarea at bounding box center [222, 378] width 201 height 63
drag, startPoint x: 180, startPoint y: 357, endPoint x: 181, endPoint y: 361, distance: 4.2
click at [180, 359] on textarea at bounding box center [222, 378] width 201 height 63
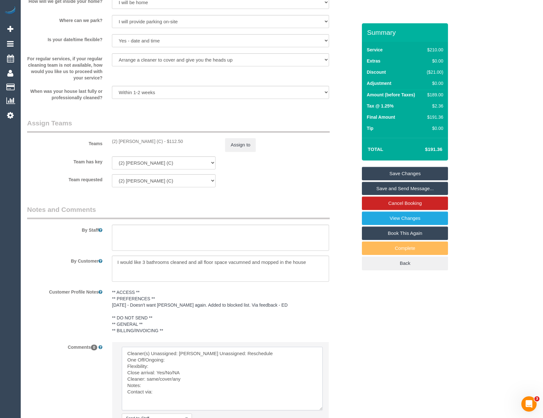
click at [179, 368] on textarea at bounding box center [222, 378] width 201 height 63
click at [172, 371] on textarea at bounding box center [222, 378] width 201 height 63
drag, startPoint x: 180, startPoint y: 380, endPoint x: 160, endPoint y: 377, distance: 20.0
click at [157, 379] on textarea at bounding box center [222, 378] width 201 height 63
drag, startPoint x: 184, startPoint y: 384, endPoint x: 146, endPoint y: 385, distance: 37.6
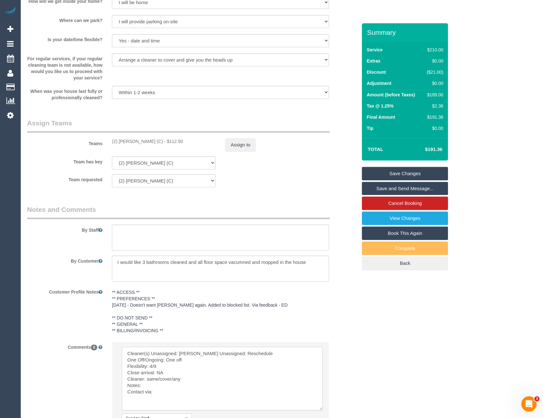
click at [146, 385] on textarea at bounding box center [222, 378] width 201 height 63
click at [160, 398] on textarea at bounding box center [222, 378] width 201 height 63
click at [155, 391] on textarea at bounding box center [222, 378] width 201 height 63
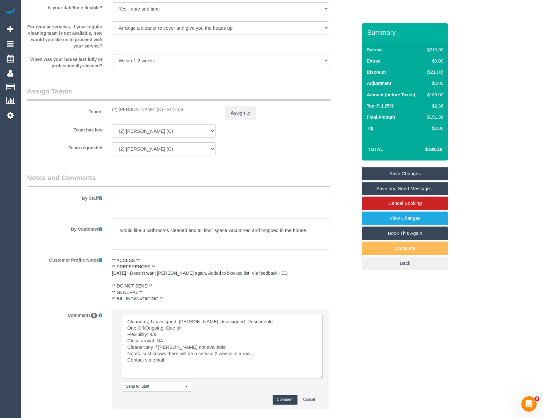
type textarea "Cleaner(s) Unassigned: Nicole Reason Unassigned: Reschedule One Off/Ongoing: On…"
click at [288, 402] on button "Comment" at bounding box center [285, 400] width 25 height 10
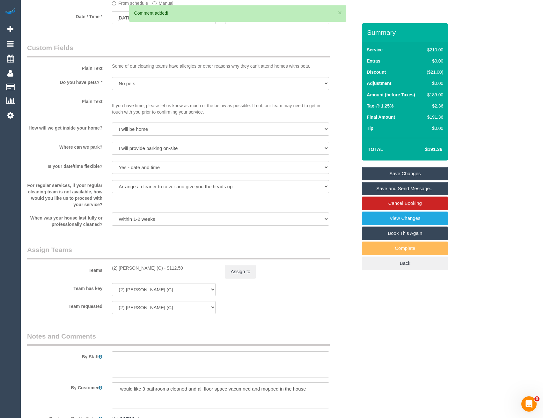
scroll to position [704, 0]
click at [238, 278] on button "Assign to" at bounding box center [240, 272] width 31 height 13
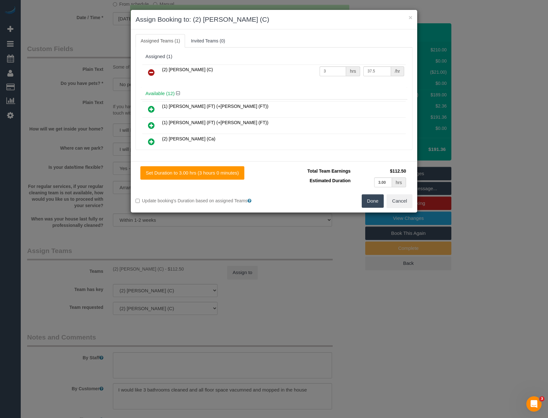
click at [155, 72] on link at bounding box center [151, 72] width 15 height 13
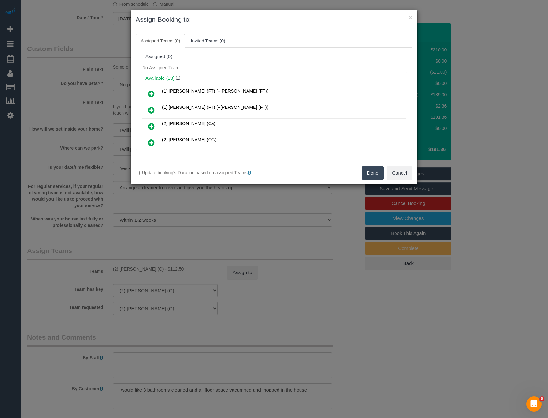
click at [372, 170] on button "Done" at bounding box center [373, 172] width 22 height 13
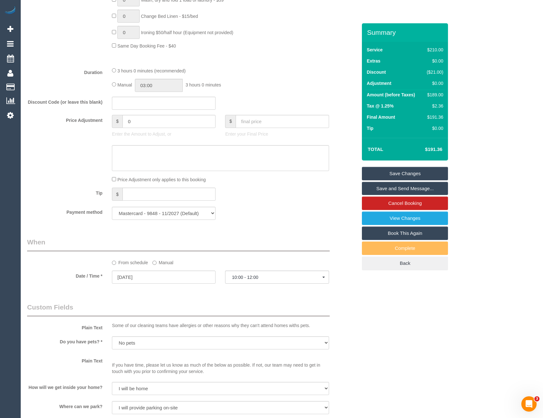
scroll to position [417, 0]
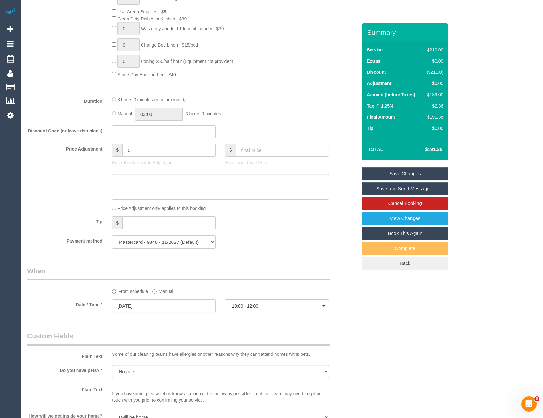
click at [153, 306] on input "28/08/2025" at bounding box center [164, 305] width 104 height 13
click at [165, 289] on label "Manual" at bounding box center [162, 290] width 21 height 9
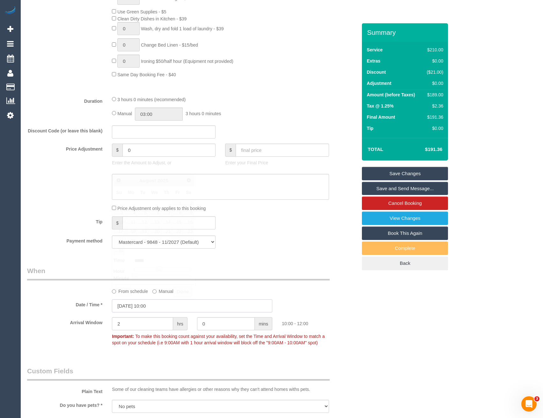
click at [154, 306] on input "28/08/2025 10:00" at bounding box center [192, 305] width 160 height 13
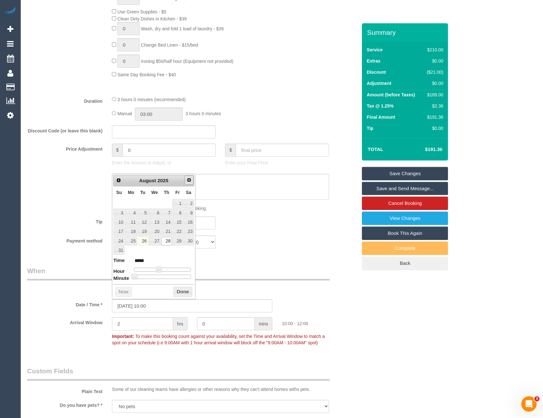
click at [189, 180] on span "Next" at bounding box center [189, 179] width 5 height 5
click at [168, 202] on link "4" at bounding box center [166, 203] width 11 height 9
type input "04/09/2025 10:00"
click at [181, 282] on button "Done" at bounding box center [183, 283] width 19 height 10
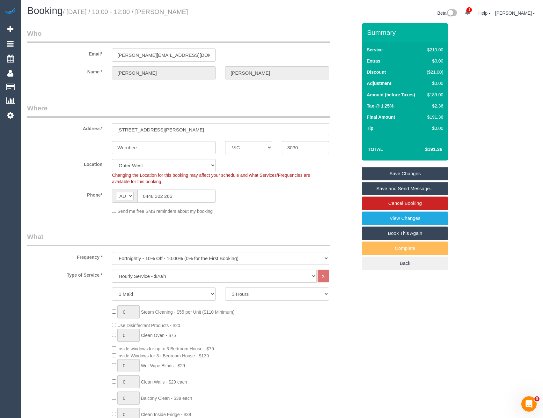
scroll to position [0, 0]
click at [382, 176] on link "Save Changes" at bounding box center [405, 173] width 86 height 13
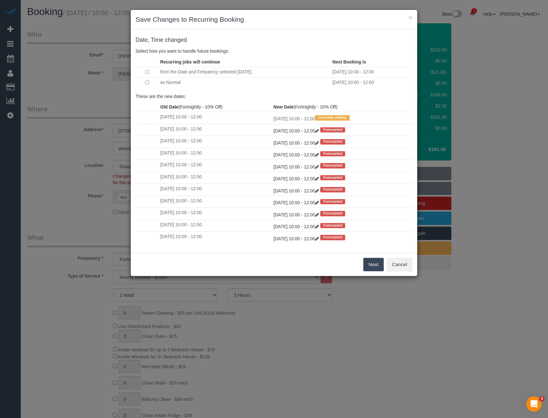
click at [150, 84] on td at bounding box center [147, 82] width 23 height 11
click at [374, 263] on button "Next" at bounding box center [373, 264] width 21 height 13
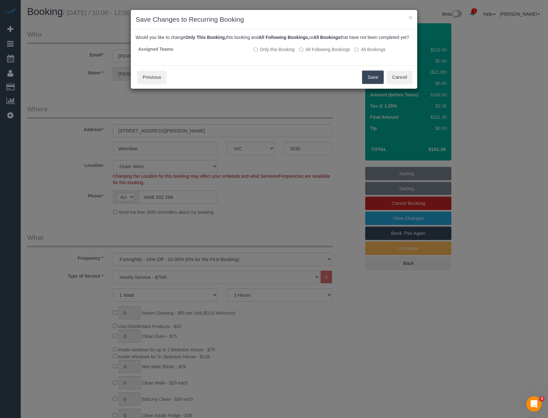
click at [371, 84] on button "Save" at bounding box center [373, 77] width 22 height 13
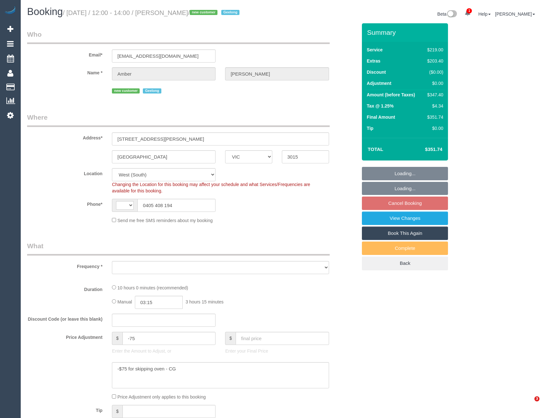
select select "VIC"
select select "string:AU"
select select "object:691"
select select "string:stripe-pm_1RzqBN2GScqysDRV18I73F9Y"
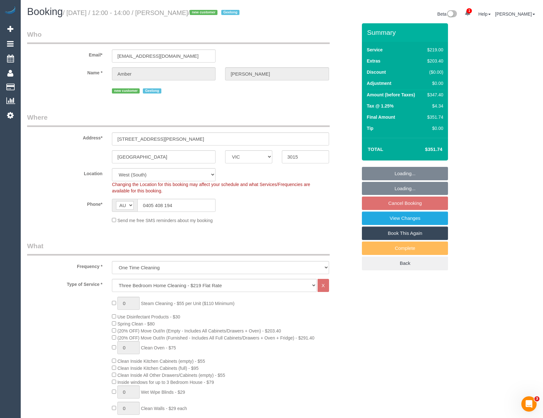
select select "number:28"
select select "number:14"
select select "number:18"
select select "number:24"
select select "object:842"
